Goal: Download file/media

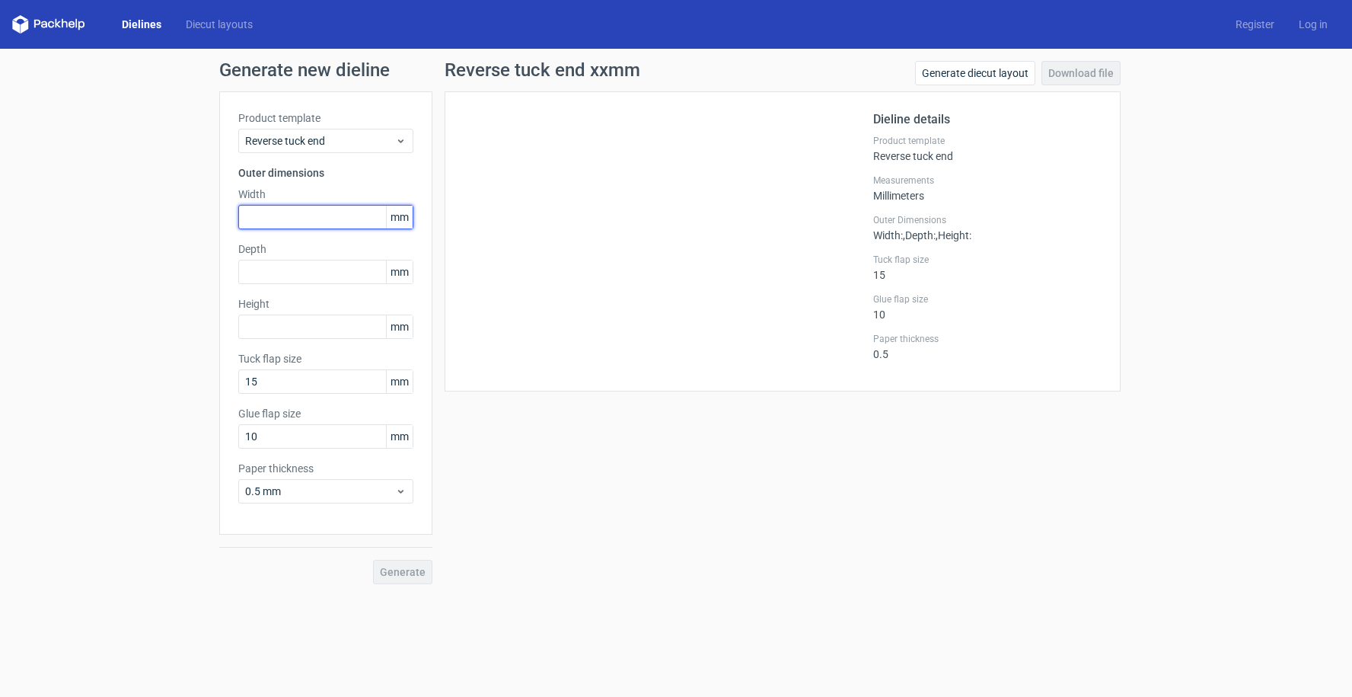
click at [367, 220] on input "text" at bounding box center [325, 217] width 175 height 24
type input "130"
type input "15"
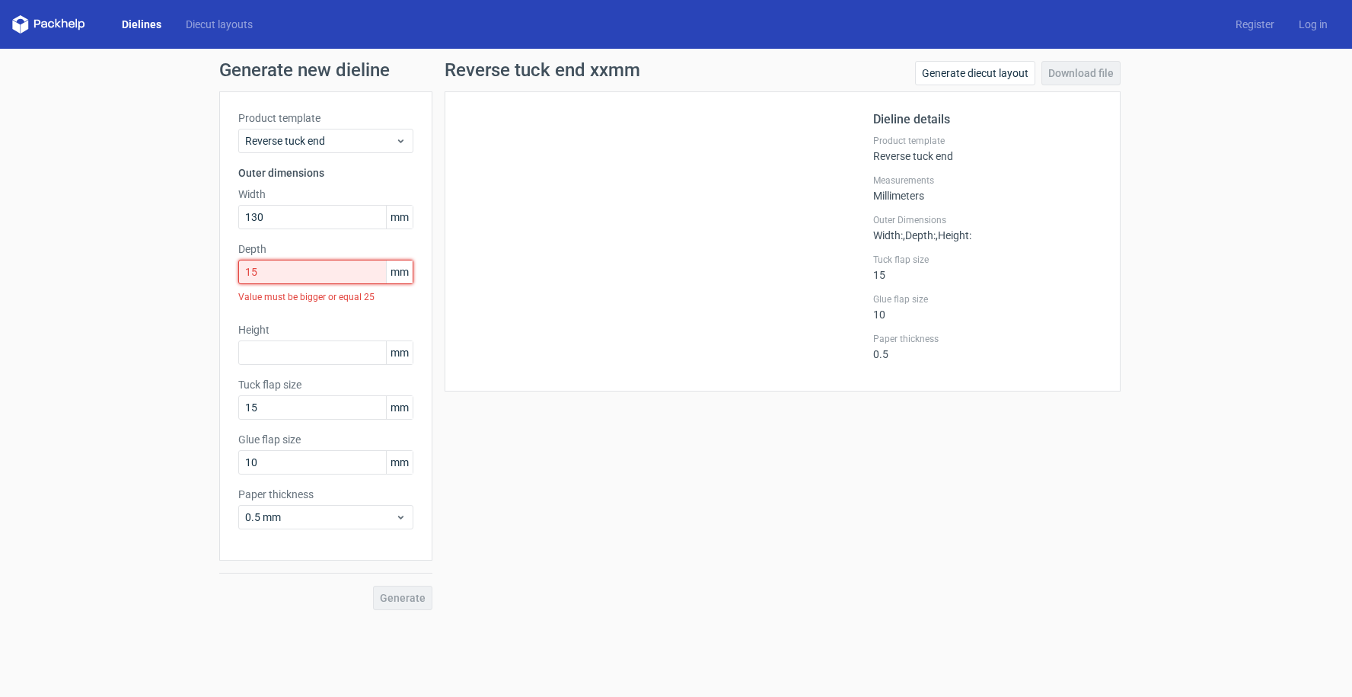
click at [287, 275] on input "15" at bounding box center [325, 272] width 175 height 24
click at [274, 352] on input "text" at bounding box center [325, 352] width 175 height 24
type input "75"
click at [269, 263] on input "15" at bounding box center [325, 272] width 175 height 24
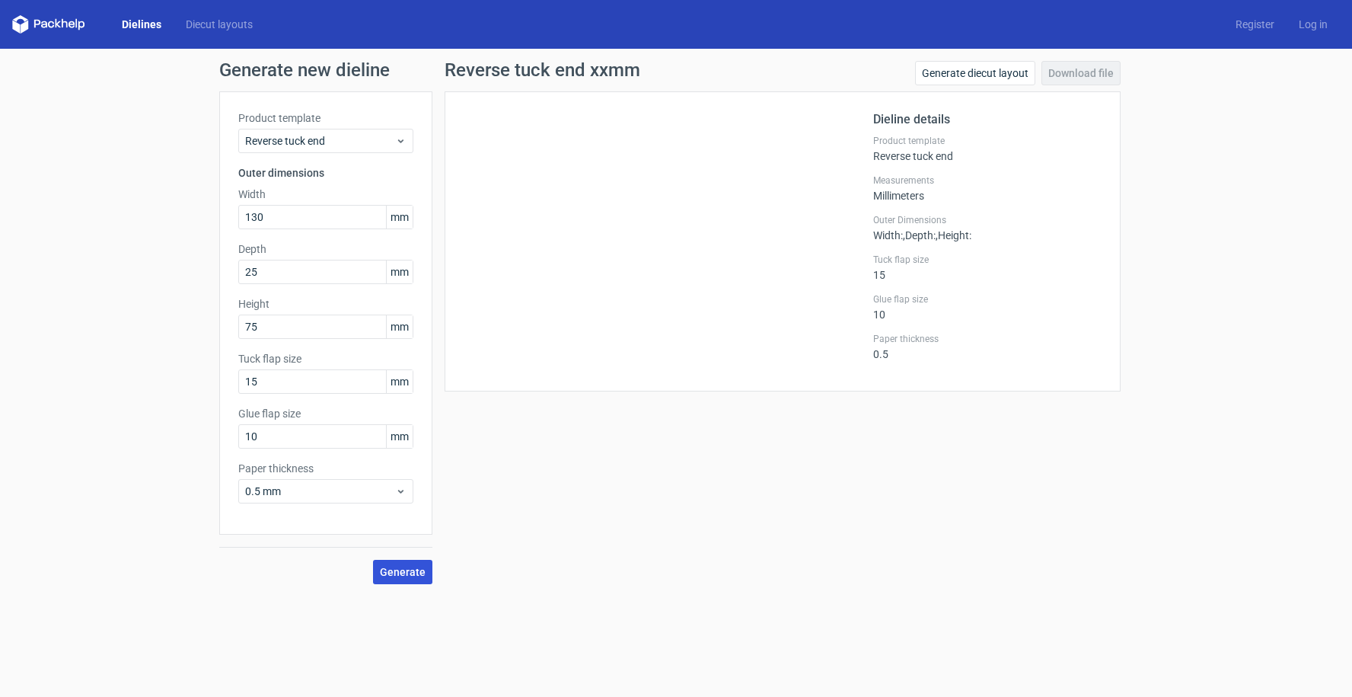
click at [416, 572] on span "Generate" at bounding box center [403, 571] width 46 height 11
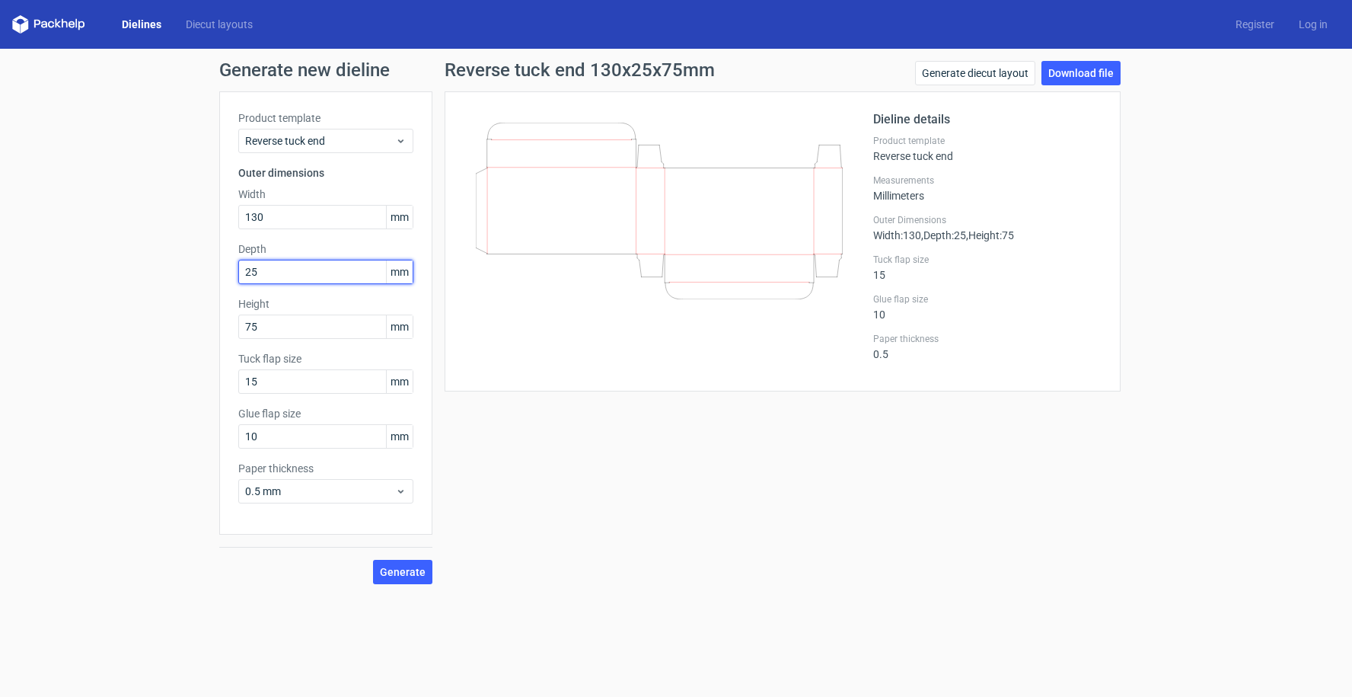
click at [262, 273] on input "25" at bounding box center [325, 272] width 175 height 24
click at [279, 329] on input "75" at bounding box center [325, 326] width 175 height 24
click at [304, 378] on input "15" at bounding box center [325, 381] width 175 height 24
click at [285, 279] on input "25" at bounding box center [325, 272] width 175 height 24
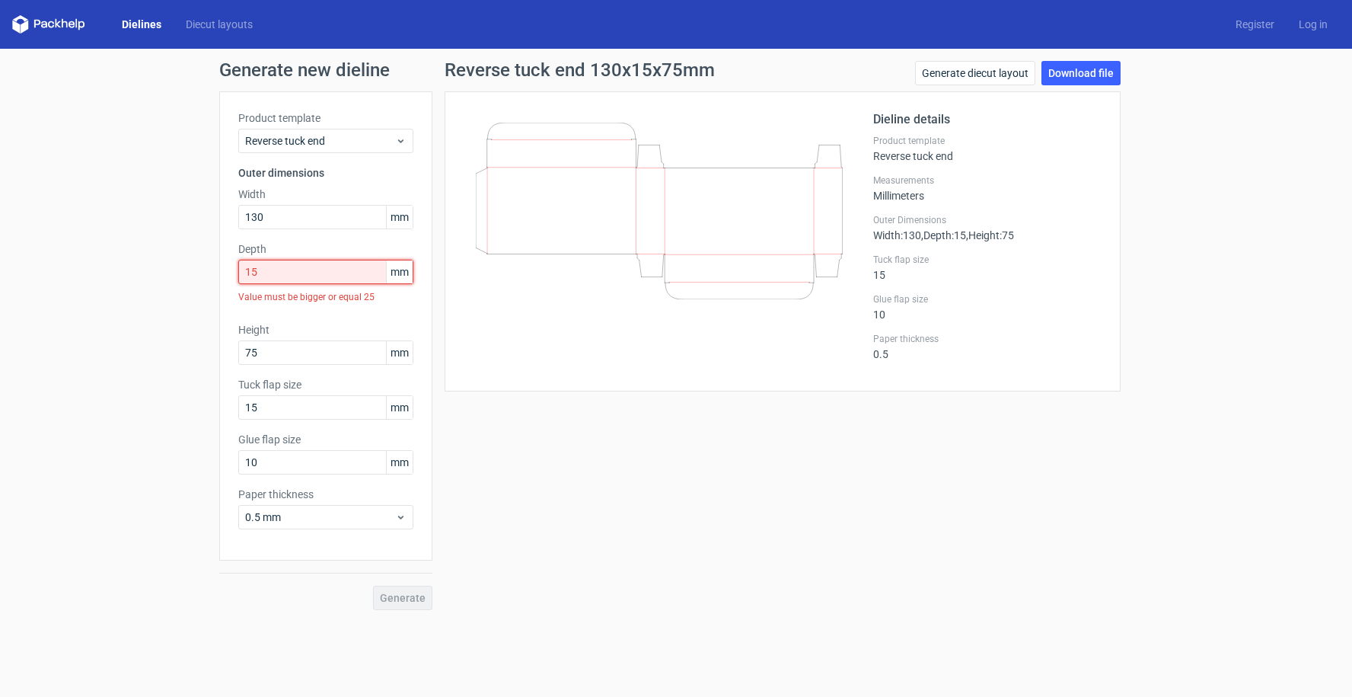
click at [255, 274] on input "15" at bounding box center [325, 272] width 175 height 24
click at [402, 278] on span "mm" at bounding box center [399, 271] width 27 height 23
click at [280, 266] on input "15" at bounding box center [325, 272] width 175 height 24
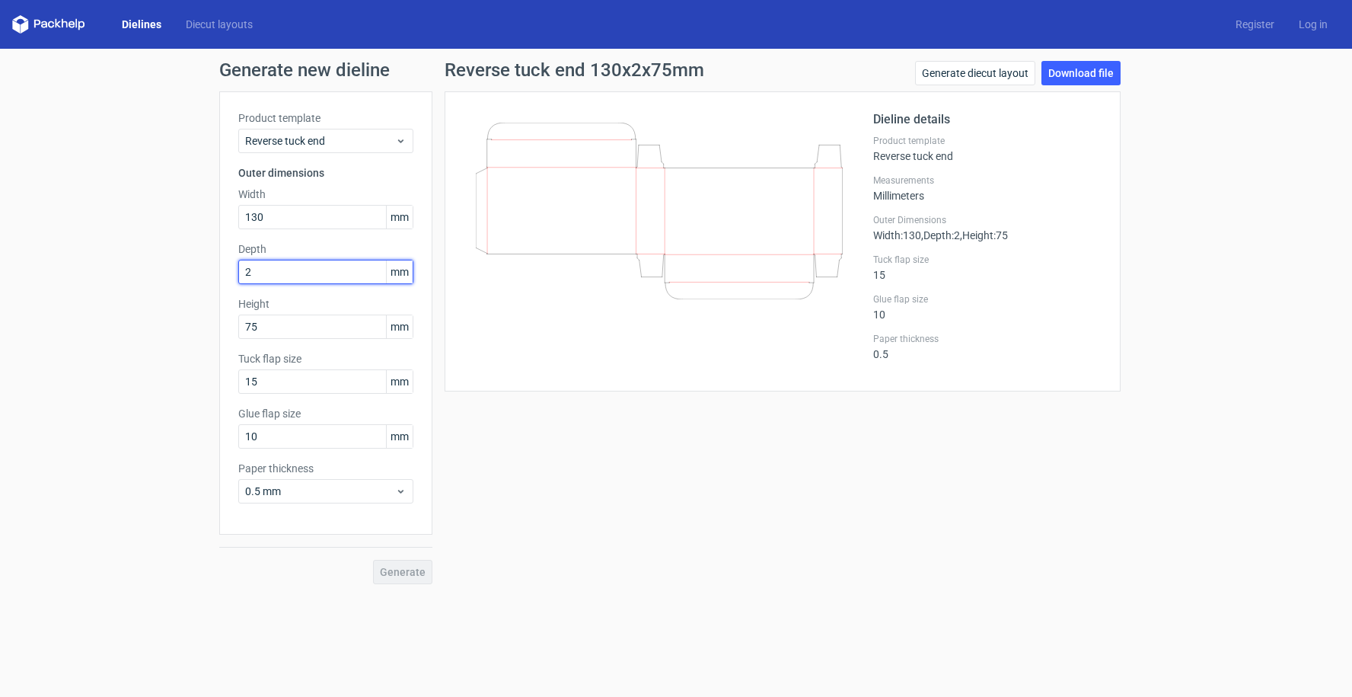
type input "25"
click at [388, 577] on span "Generate" at bounding box center [403, 571] width 46 height 11
click at [1101, 64] on link "Download file" at bounding box center [1080, 73] width 79 height 24
click at [745, 360] on div at bounding box center [669, 241] width 410 height 262
click at [1099, 75] on link "Download file" at bounding box center [1080, 73] width 79 height 24
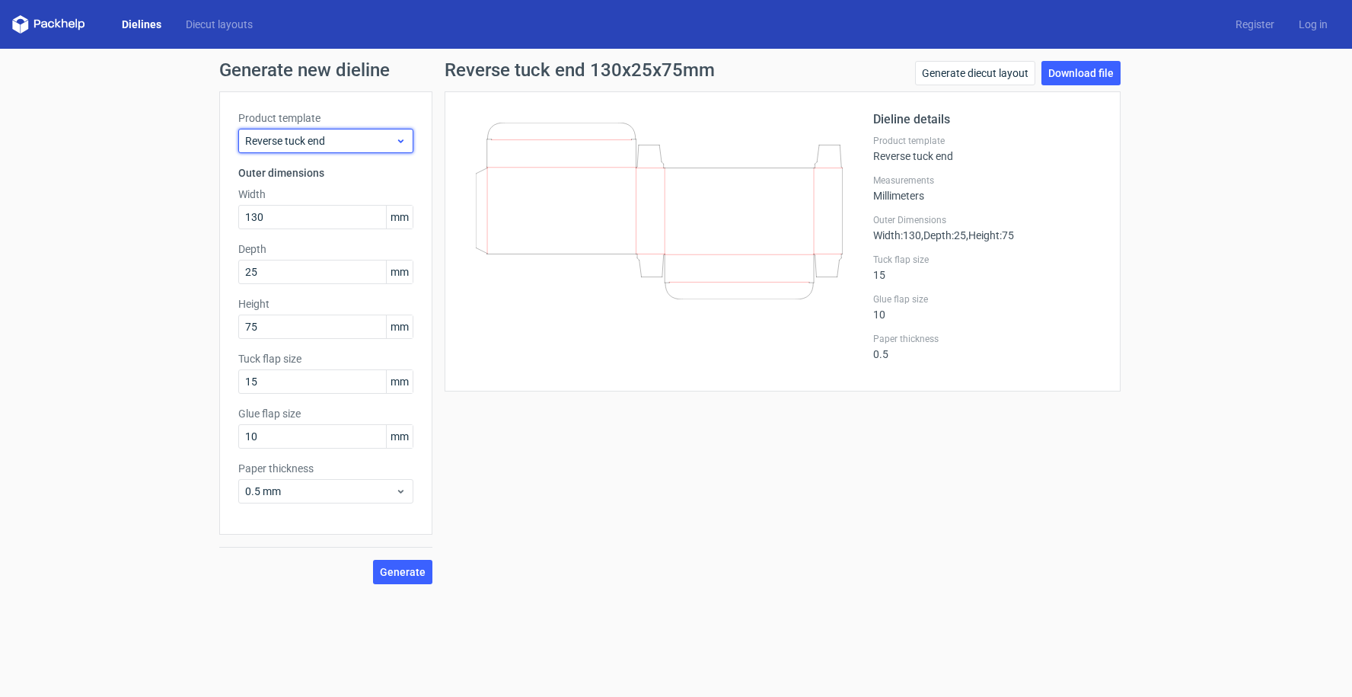
click at [307, 142] on span "Reverse tuck end" at bounding box center [320, 140] width 150 height 15
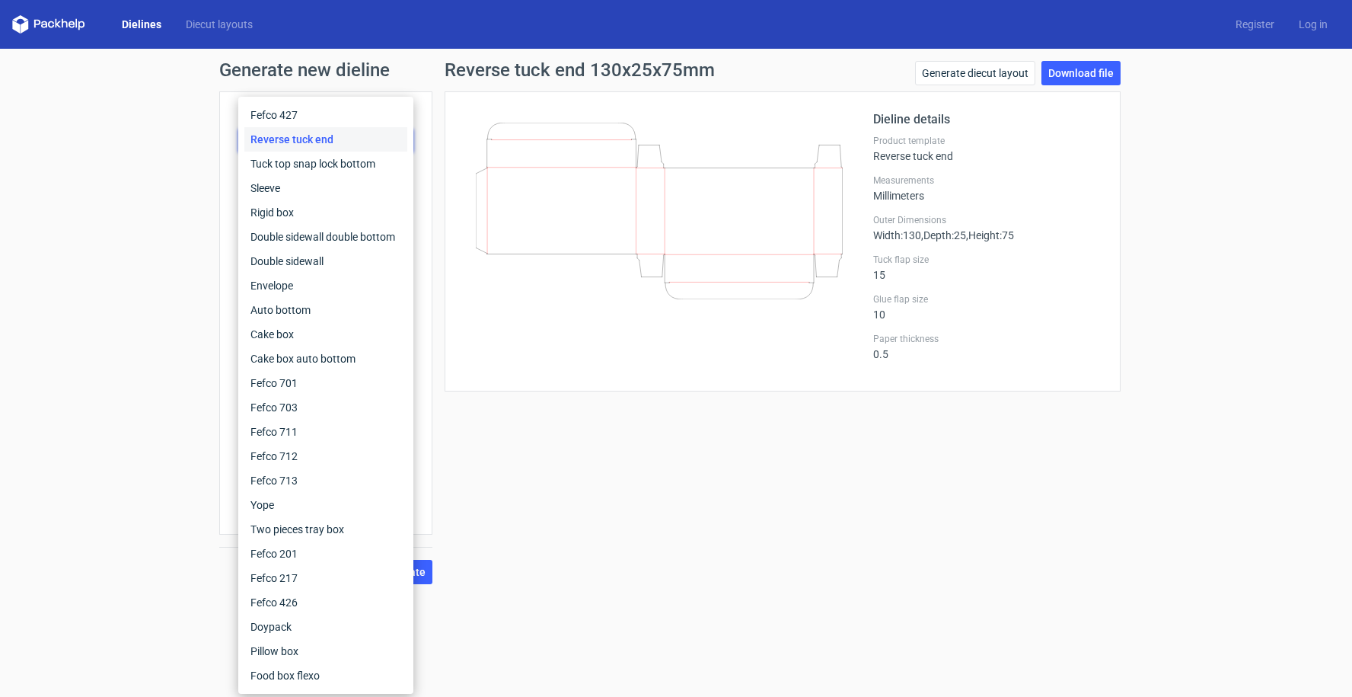
click at [132, 120] on div "Generate new dieline Product template Reverse tuck end Outer dimensions Width 1…" at bounding box center [676, 322] width 1352 height 547
